Goal: Complete application form: Complete application form

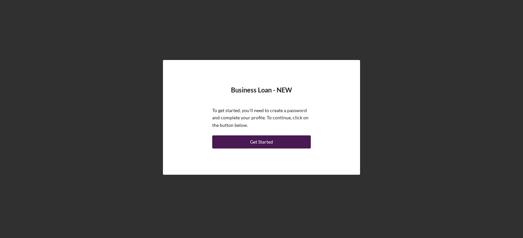
click at [286, 139] on button "Get Started" at bounding box center [261, 142] width 98 height 13
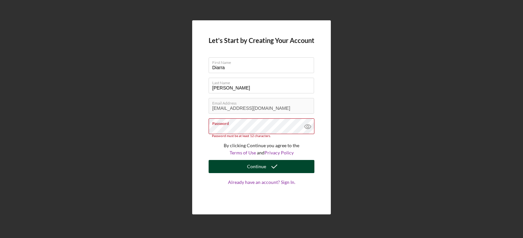
click at [260, 163] on div "Continue" at bounding box center [256, 166] width 19 height 13
click at [267, 169] on icon "submit" at bounding box center [274, 167] width 16 height 16
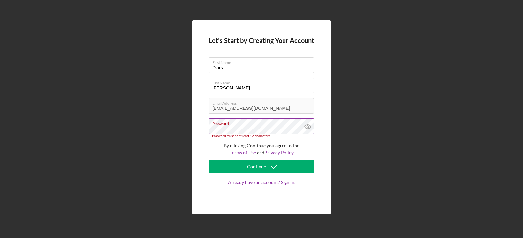
click at [306, 127] on icon at bounding box center [307, 127] width 16 height 16
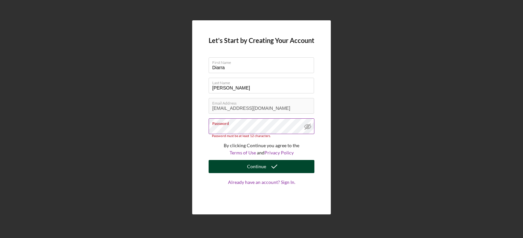
click at [256, 165] on div "Continue" at bounding box center [256, 166] width 19 height 13
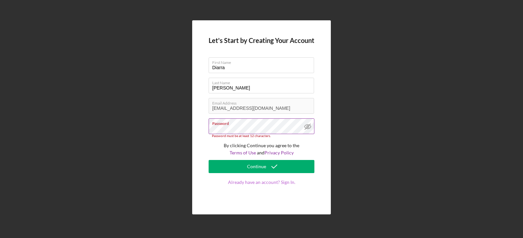
click at [261, 182] on link "Already have an account? Sign In." at bounding box center [261, 189] width 106 height 18
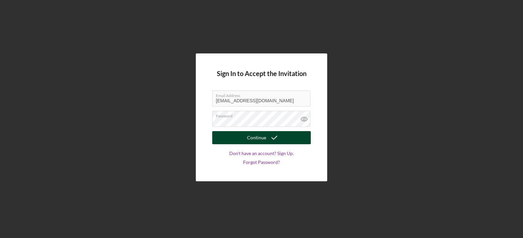
click at [242, 138] on button "Continue" at bounding box center [261, 137] width 98 height 13
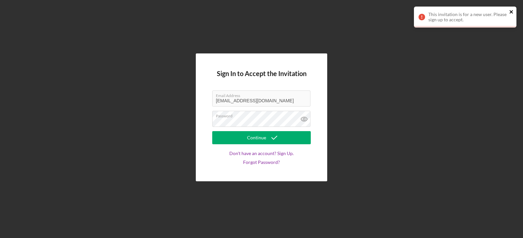
click at [511, 10] on icon "close" at bounding box center [511, 11] width 5 height 5
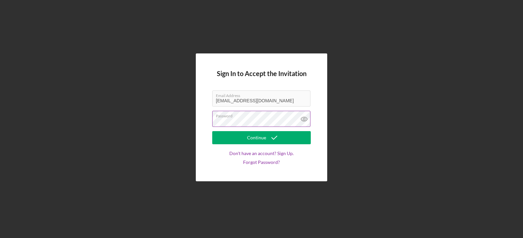
click at [305, 117] on icon at bounding box center [304, 119] width 6 height 4
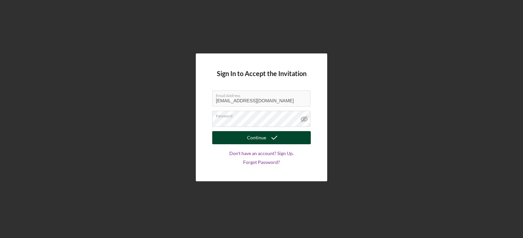
click at [260, 140] on div "Continue" at bounding box center [256, 137] width 19 height 13
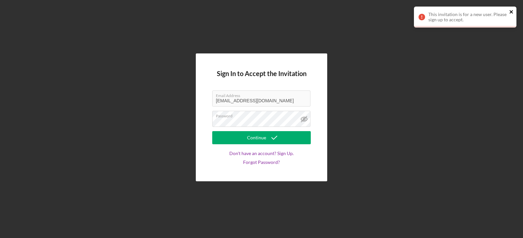
click at [513, 12] on icon "close" at bounding box center [511, 11] width 5 height 5
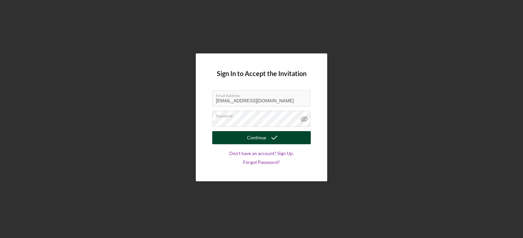
click at [271, 139] on icon "submit" at bounding box center [274, 138] width 16 height 16
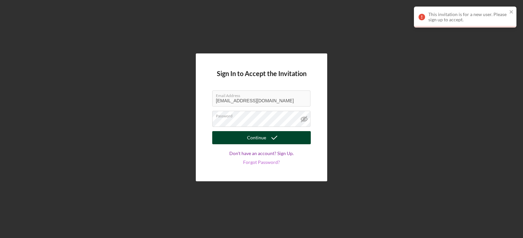
click at [262, 160] on link "Forgot Password?" at bounding box center [261, 162] width 37 height 5
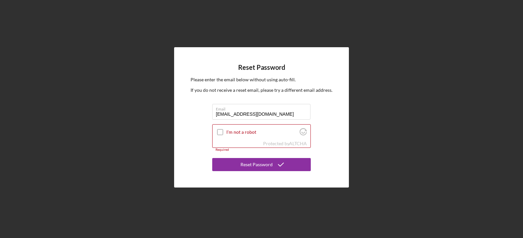
type input "diarramorris1@gmail.com"
click at [337, 156] on div "Reset Password Please enter the email below without using auto-fill. If you do …" at bounding box center [261, 117] width 175 height 141
click at [220, 131] on input "I'm not a robot" at bounding box center [220, 132] width 6 height 6
checkbox input "true"
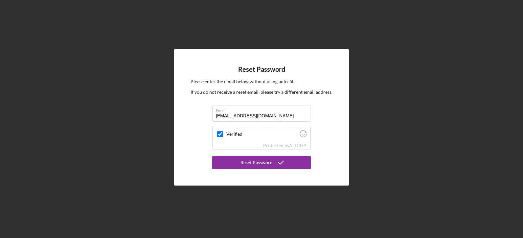
click at [258, 170] on div "Reset Password Please enter the email below without using auto-fill. If you do …" at bounding box center [261, 117] width 175 height 137
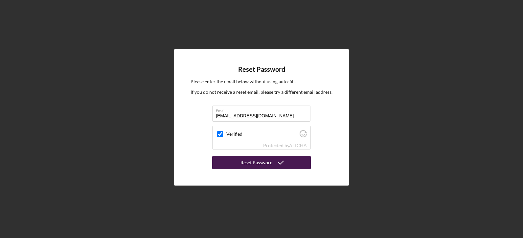
click at [258, 166] on div "Reset Password" at bounding box center [256, 162] width 32 height 13
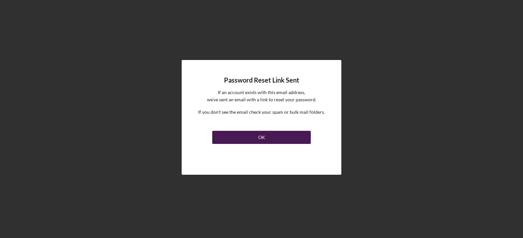
click at [254, 136] on button "OK" at bounding box center [261, 137] width 98 height 13
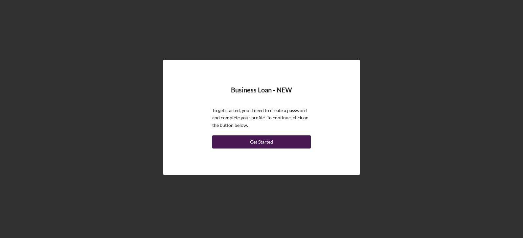
click at [261, 141] on div "Get Started" at bounding box center [261, 142] width 23 height 13
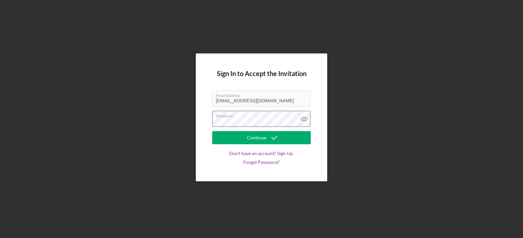
click at [250, 118] on div "Password" at bounding box center [261, 119] width 98 height 16
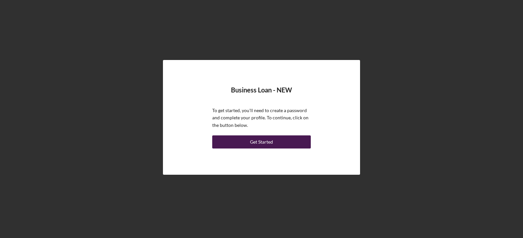
click at [252, 144] on div "Get Started" at bounding box center [261, 142] width 23 height 13
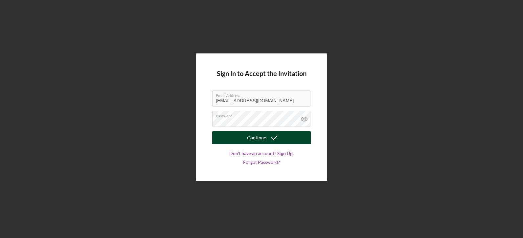
click at [250, 138] on div "Continue" at bounding box center [256, 137] width 19 height 13
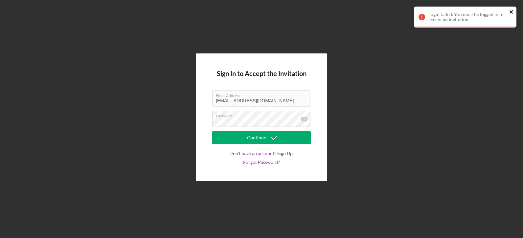
click at [512, 12] on icon "close" at bounding box center [511, 11] width 5 height 5
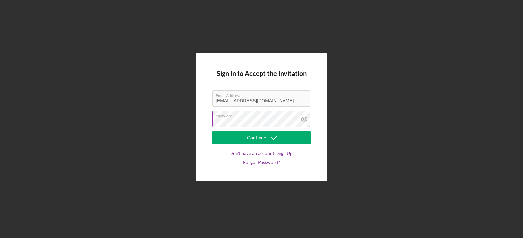
click at [304, 117] on icon at bounding box center [304, 119] width 6 height 4
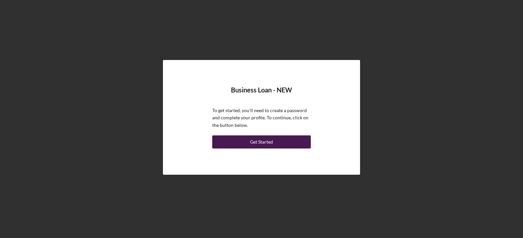
click at [265, 144] on div "Get Started" at bounding box center [261, 142] width 23 height 13
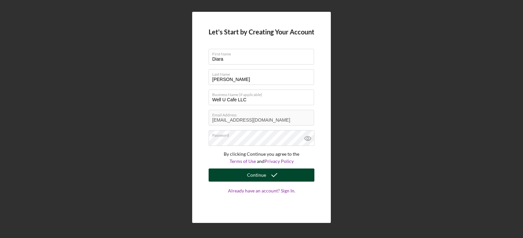
click at [261, 180] on div "Continue" at bounding box center [256, 175] width 19 height 13
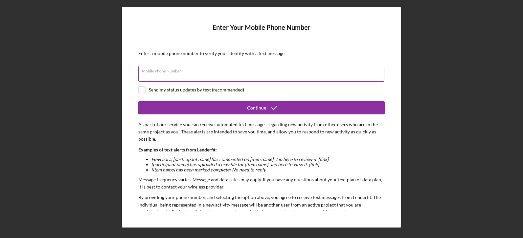
click at [294, 75] on input "Mobile Phone Number" at bounding box center [261, 74] width 246 height 16
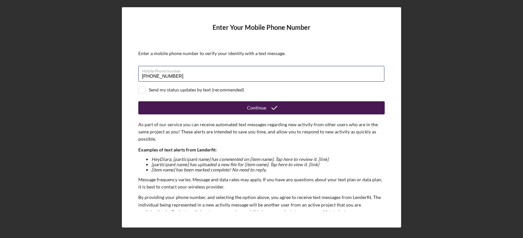
type input "[PHONE_NUMBER]"
click at [253, 108] on div "Continue" at bounding box center [256, 107] width 19 height 13
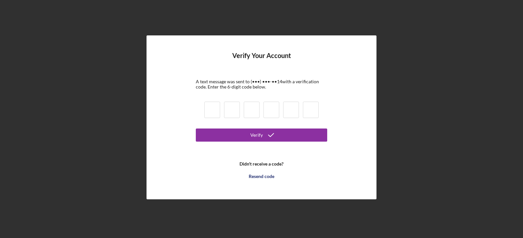
click at [213, 110] on input at bounding box center [212, 110] width 16 height 16
type input "1"
type input "9"
type input "2"
type input "4"
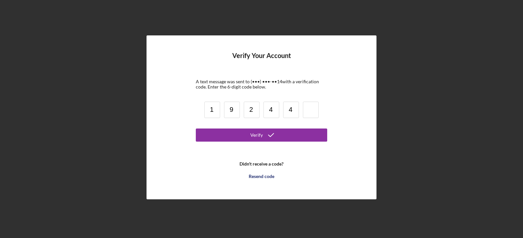
type input "4"
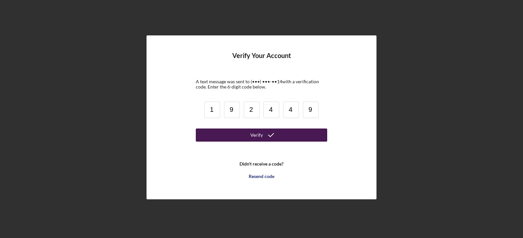
type input "9"
click at [226, 136] on button "Verify" at bounding box center [261, 135] width 131 height 13
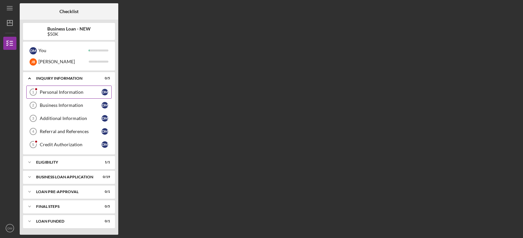
click at [56, 93] on div "Personal Information" at bounding box center [71, 92] width 62 height 5
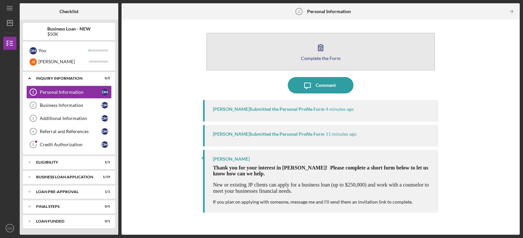
click at [281, 57] on button "Complete the Form Form" at bounding box center [320, 52] width 228 height 38
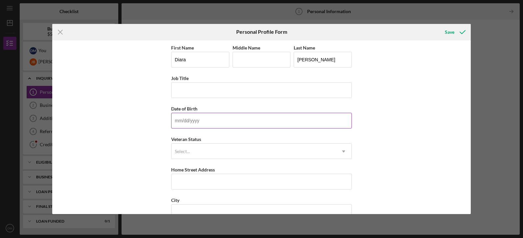
click at [184, 122] on input "Date of Birth" at bounding box center [261, 121] width 181 height 16
type input "[DATE]"
type input "[PERSON_NAME]"
type input "[STREET_ADDRESS][PERSON_NAME]"
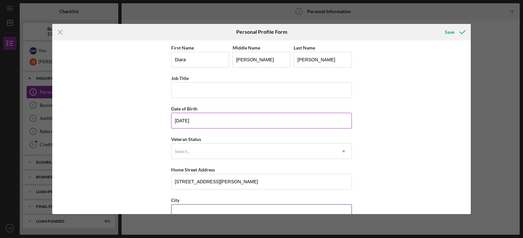
type input "$719.50"
type input "63130"
type input "MO"
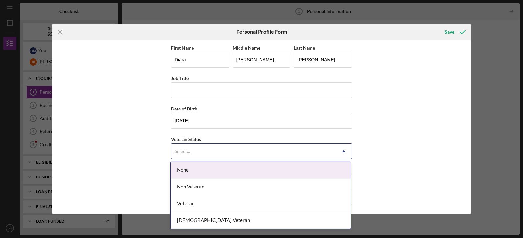
click at [205, 146] on div "Select..." at bounding box center [253, 151] width 164 height 15
click at [193, 167] on div "None" at bounding box center [260, 170] width 180 height 17
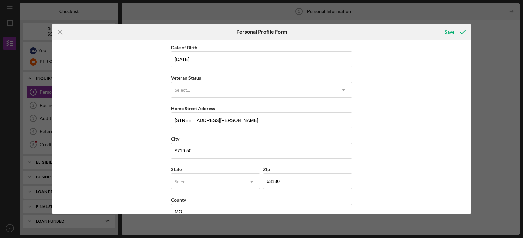
scroll to position [77, 0]
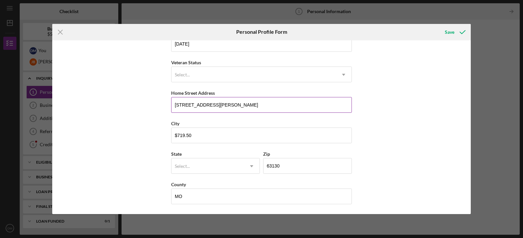
click at [184, 106] on input "6500 Etzel Avenue" at bounding box center [261, 105] width 181 height 16
type input "6502 Etzel Avenue"
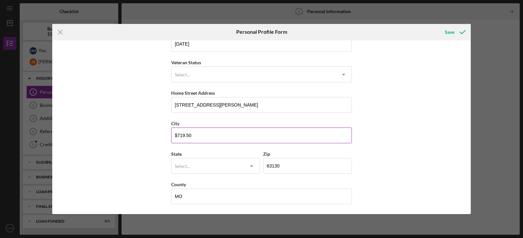
click at [244, 143] on input "$719.50" at bounding box center [261, 136] width 181 height 16
type input "$"
type input "a"
type input "Saint Louis"
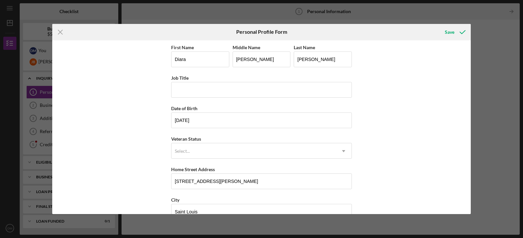
scroll to position [0, 0]
click at [210, 92] on input "Job Title" at bounding box center [261, 90] width 181 height 16
type input "Kamani"
click at [176, 93] on input "Job Title" at bounding box center [261, 90] width 181 height 16
type input "Co-owner"
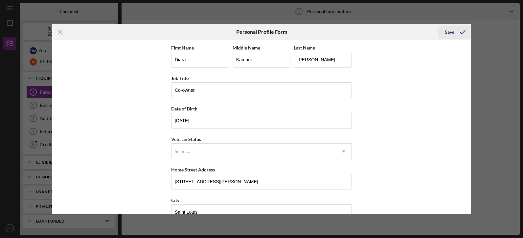
click at [450, 31] on div "Save" at bounding box center [449, 32] width 10 height 13
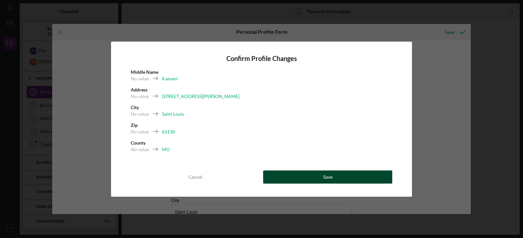
click at [300, 175] on button "Save" at bounding box center [327, 177] width 129 height 13
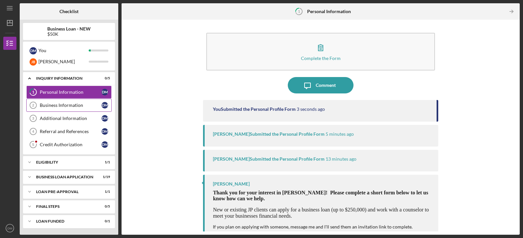
click at [56, 103] on div "Business Information" at bounding box center [71, 105] width 62 height 5
